Goal: Information Seeking & Learning: Understand process/instructions

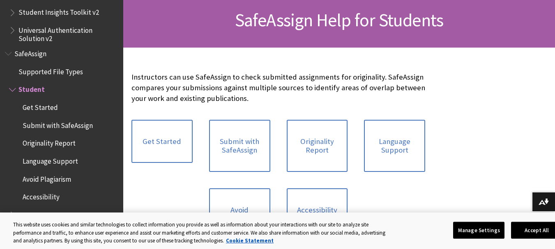
scroll to position [124, 0]
click at [241, 129] on link "Submit with SafeAssign" at bounding box center [239, 145] width 61 height 52
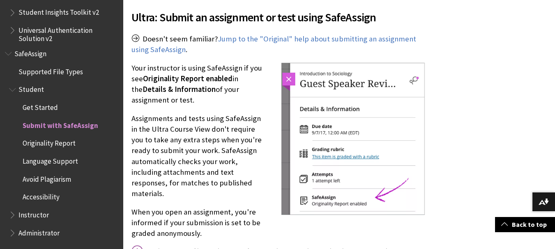
scroll to position [980, 0]
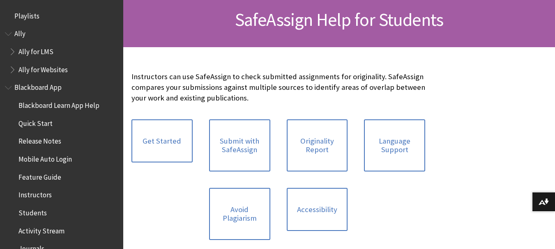
scroll to position [1000, 0]
